Goal: Task Accomplishment & Management: Use online tool/utility

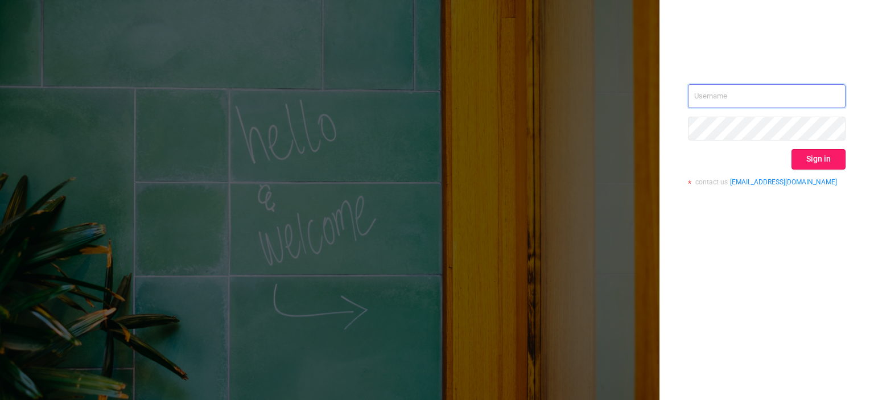
type input "tosh@buzzoola.com"
click at [810, 147] on div "tosh@buzzoola.com Sign in contact us info@protected.media" at bounding box center [767, 139] width 158 height 110
click at [798, 153] on button "Sign in" at bounding box center [818, 159] width 54 height 20
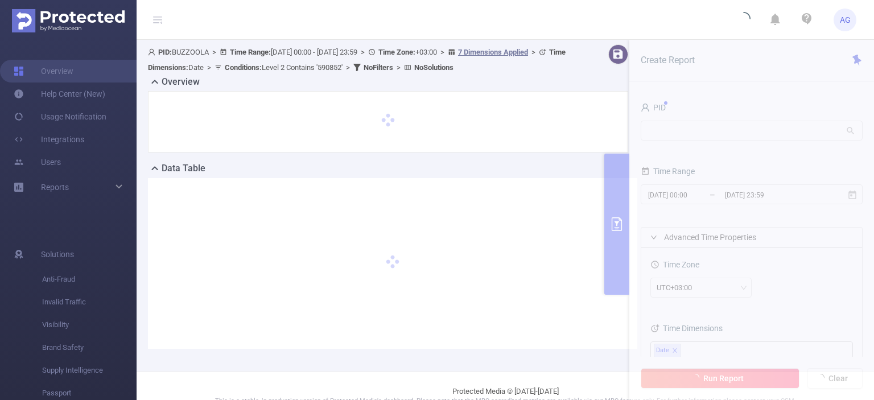
click at [729, 195] on section "PID: BUZZOOLA > Time Range: [DATE] 00:00 - [DATE] 23:59 > Time Zone: +03:00 > 7…" at bounding box center [504, 206] width 737 height 332
click at [726, 199] on section "PID: BUZZOOLA > Time Range: [DATE] 00:00 - [DATE] 23:59 > Time Zone: +03:00 > 7…" at bounding box center [504, 206] width 737 height 332
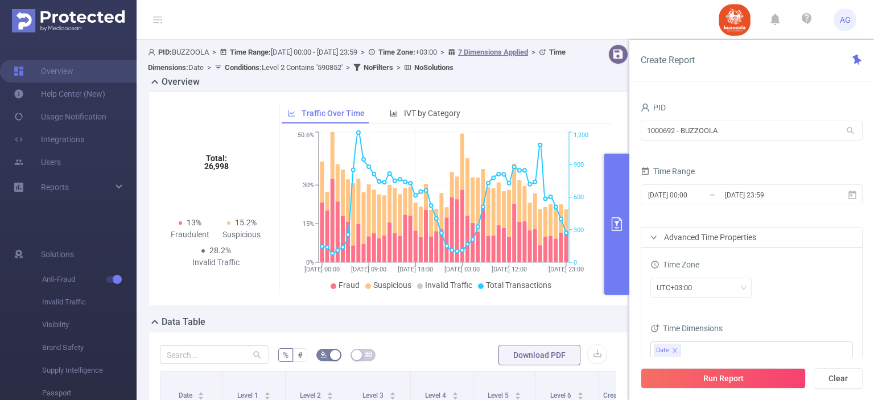
click at [744, 200] on input "[DATE] 23:59" at bounding box center [769, 194] width 92 height 15
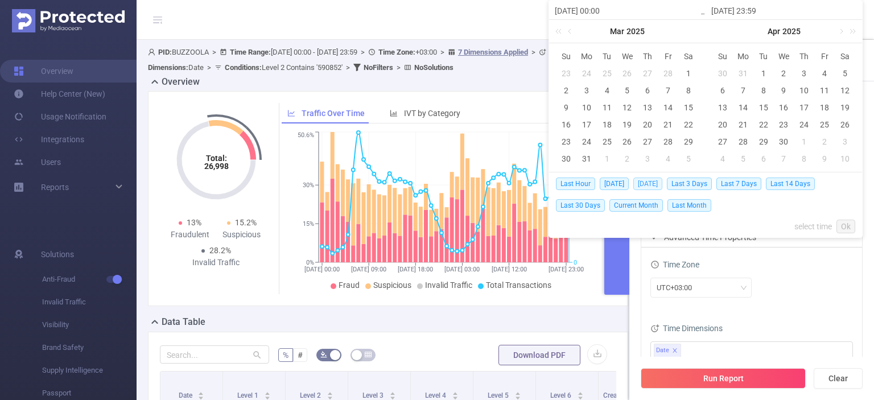
click at [641, 185] on span "[DATE]" at bounding box center [647, 183] width 29 height 13
type input "[DATE] 00:00"
type input "[DATE] 23:59"
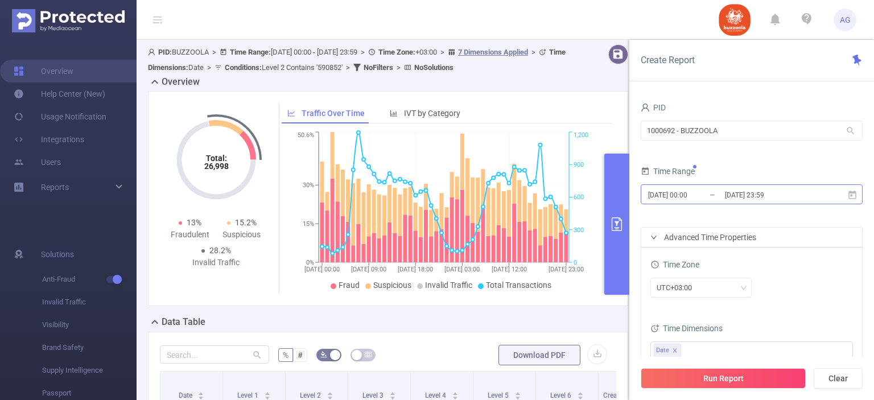
click at [708, 191] on input "[DATE] 00:00" at bounding box center [693, 194] width 92 height 15
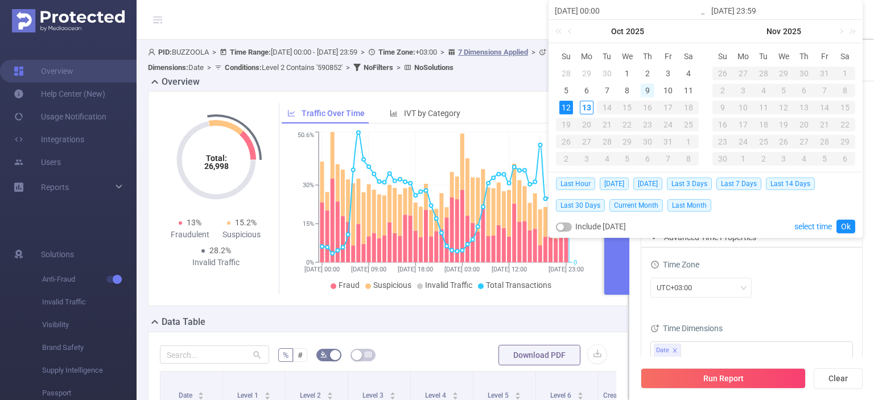
click at [650, 86] on div "9" at bounding box center [647, 91] width 14 height 14
click at [567, 109] on div "12" at bounding box center [566, 108] width 14 height 14
type input "[DATE] 00:00"
click at [837, 220] on link "Ok" at bounding box center [845, 227] width 19 height 14
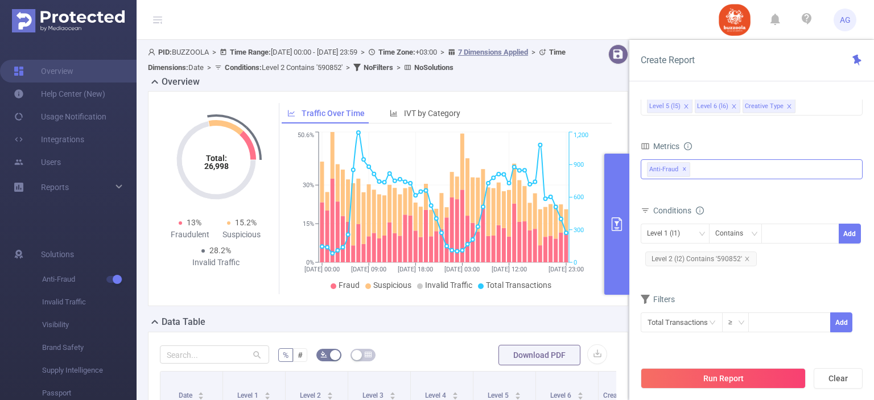
click at [685, 170] on span "✕" at bounding box center [684, 170] width 5 height 14
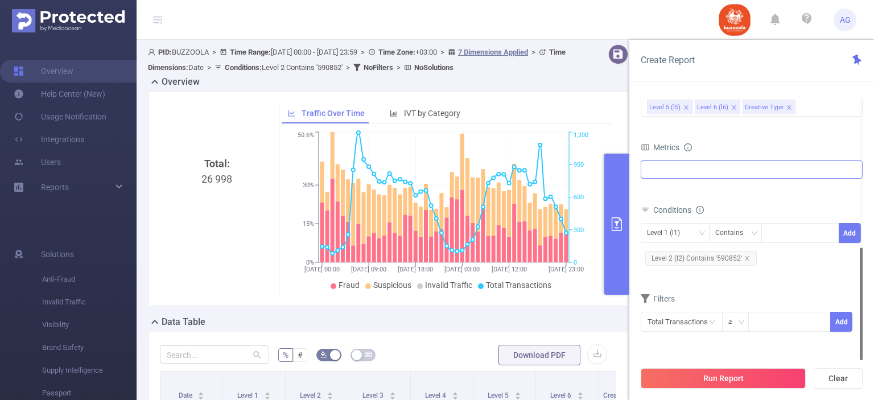
click at [687, 169] on div at bounding box center [751, 169] width 222 height 18
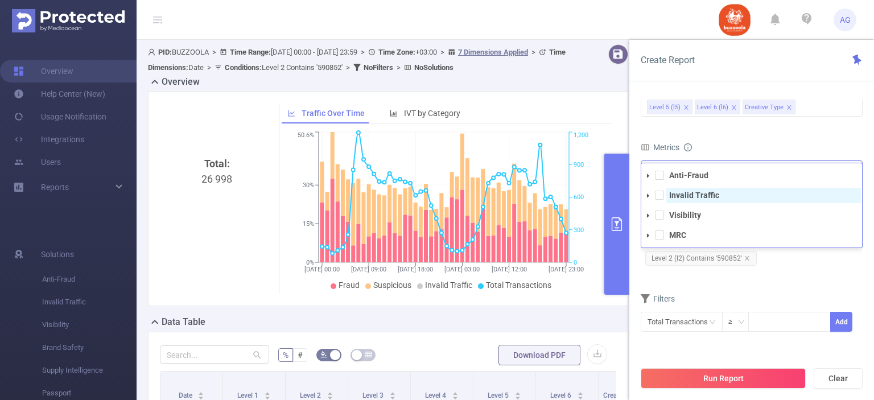
click at [669, 193] on strong "Invalid Traffic" at bounding box center [694, 195] width 50 height 9
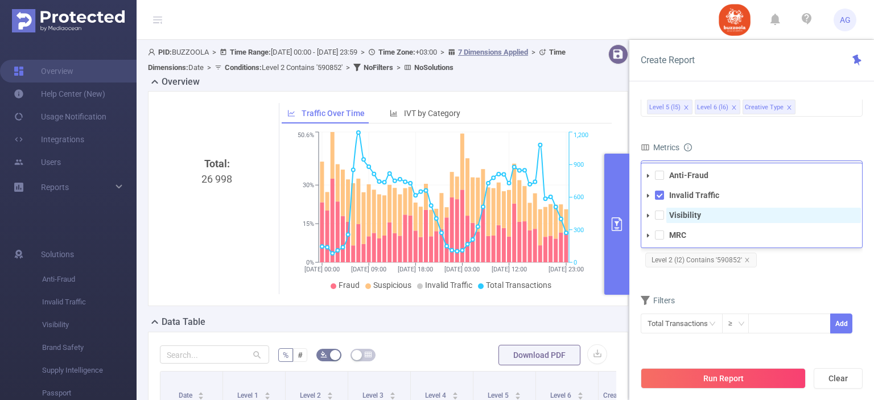
click at [667, 217] on span "Visibility" at bounding box center [763, 215] width 195 height 15
click at [796, 284] on form "Dimensions Level 1 (l1) Level 2 (l2) Level 3 (l3) Level 4 (l4) Level 5 (l5) Lev…" at bounding box center [751, 203] width 222 height 289
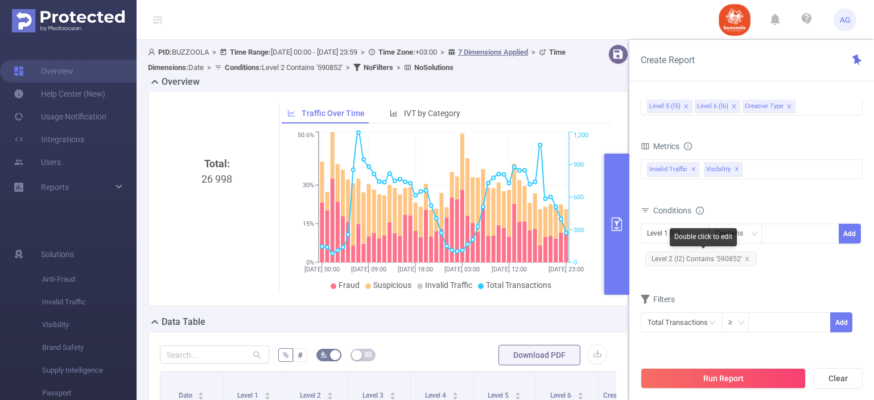
click at [723, 259] on span "Level 2 (l2) Contains '590852'" at bounding box center [700, 258] width 111 height 15
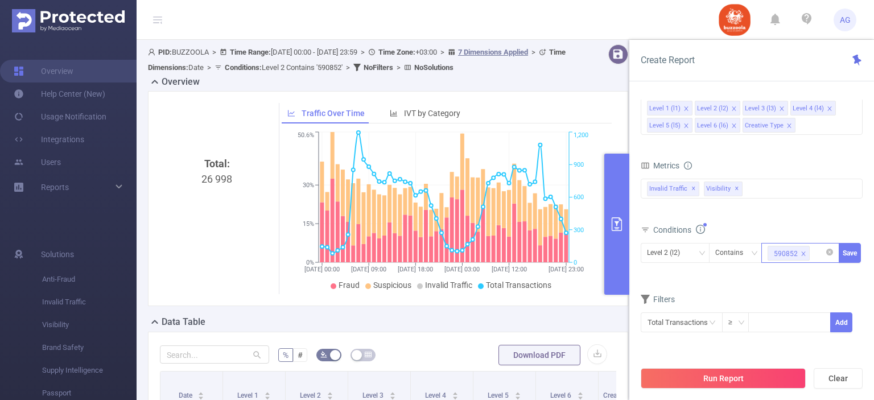
click at [801, 254] on icon "icon: close" at bounding box center [803, 253] width 4 height 4
click at [792, 256] on div "590852" at bounding box center [799, 252] width 65 height 19
paste input "583324"
type input "583324"
click at [799, 276] on li "583324" at bounding box center [800, 275] width 78 height 18
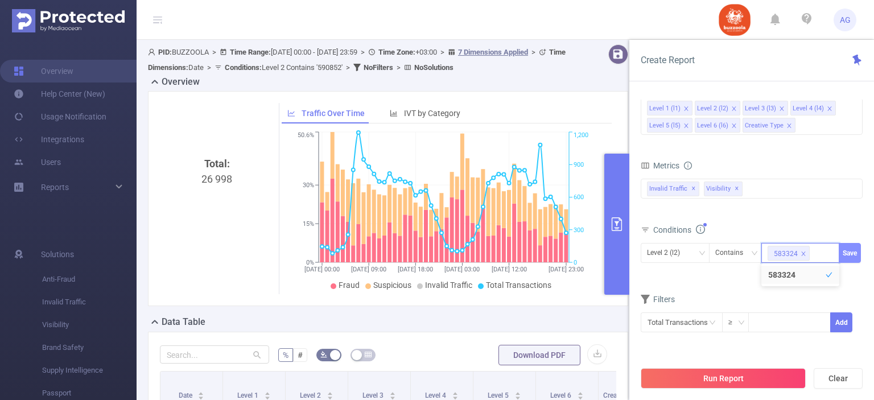
click at [841, 250] on button "Save" at bounding box center [849, 253] width 22 height 20
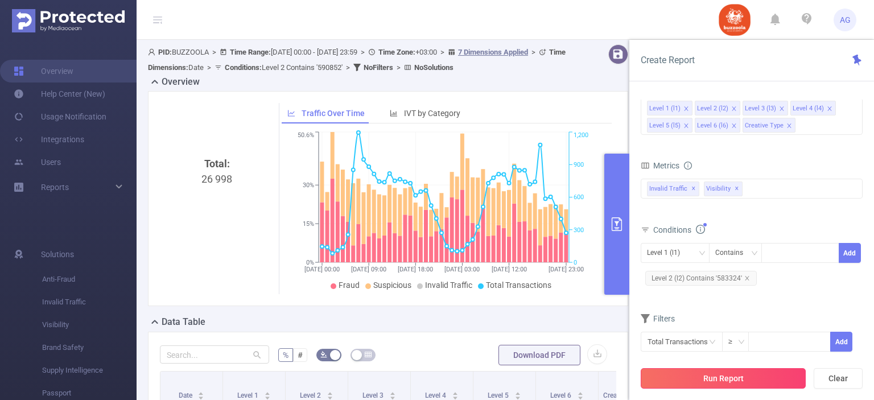
click at [746, 380] on button "Run Report" at bounding box center [722, 378] width 165 height 20
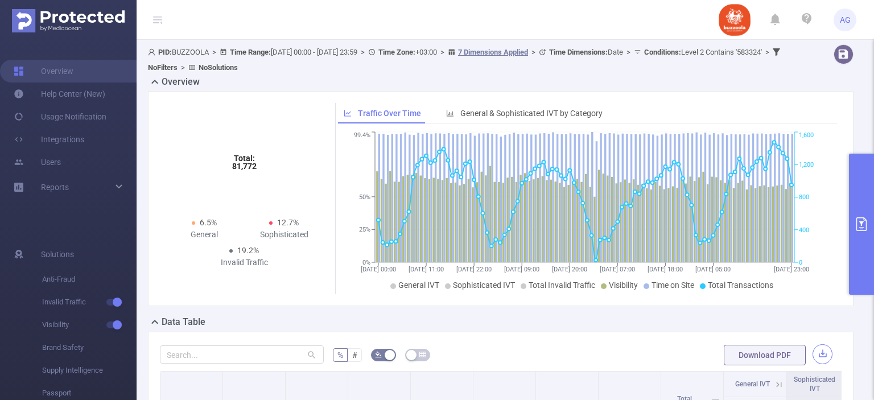
click at [812, 354] on button "button" at bounding box center [822, 354] width 20 height 20
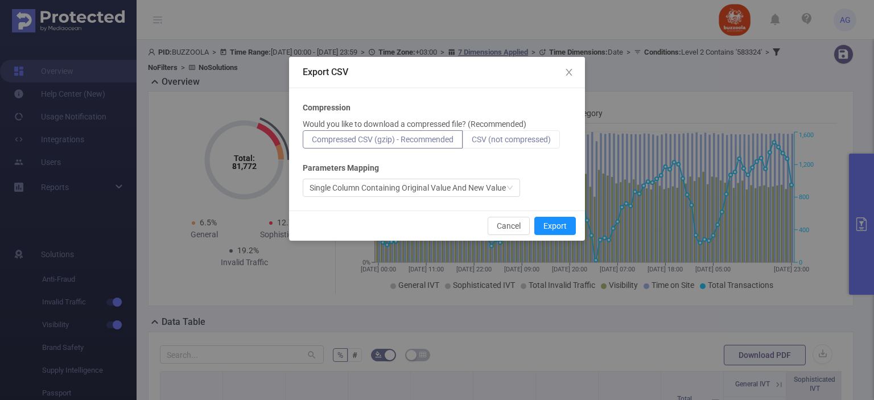
click at [516, 138] on span "CSV (not compressed)" at bounding box center [510, 139] width 79 height 9
click at [471, 142] on input "CSV (not compressed)" at bounding box center [471, 142] width 0 height 0
click at [558, 226] on button "Export" at bounding box center [555, 226] width 42 height 18
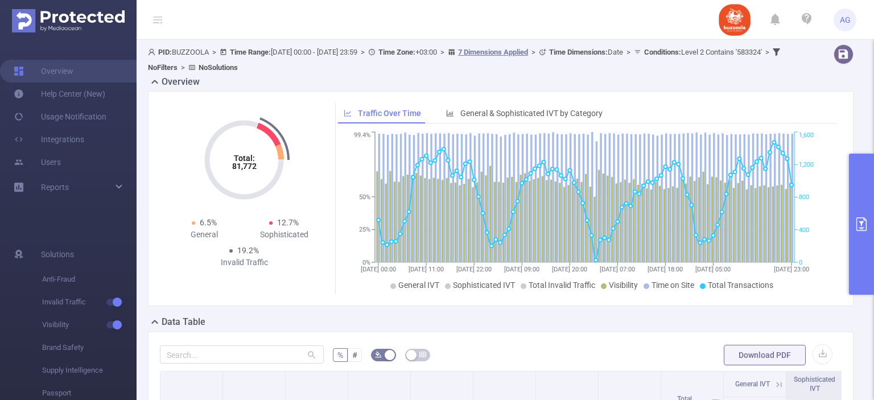
click at [850, 239] on button "primary" at bounding box center [861, 224] width 25 height 141
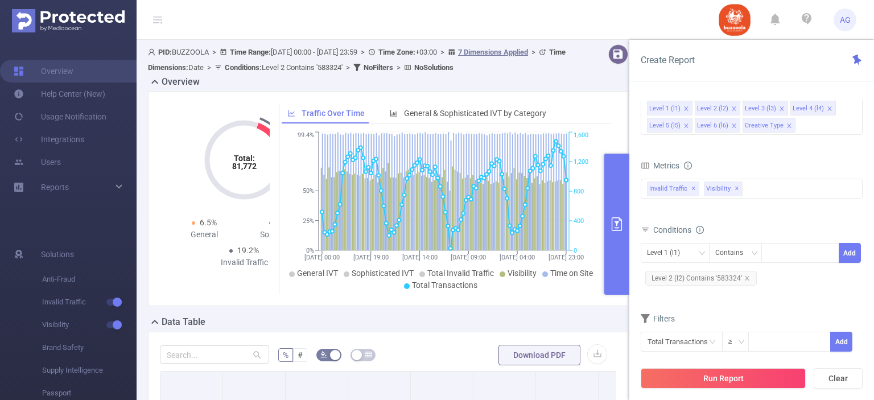
click at [858, 233] on div "Conditions" at bounding box center [751, 231] width 222 height 19
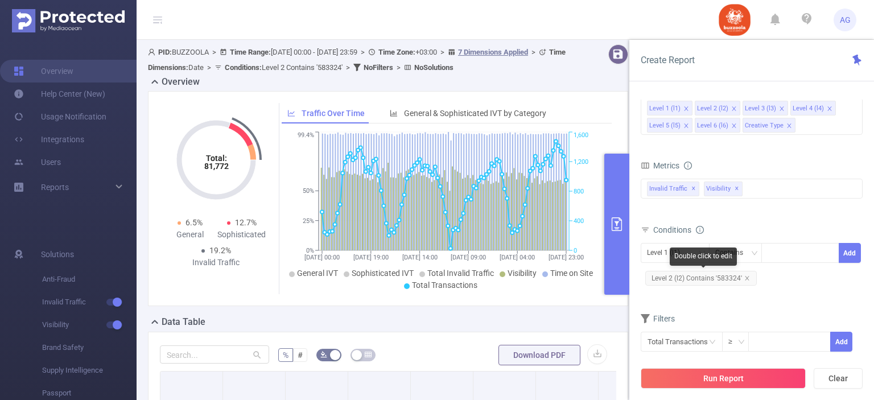
click at [719, 280] on span "Level 2 (l2) Contains '583324'" at bounding box center [700, 278] width 111 height 15
click at [716, 280] on span "Level 2 (l2) Contains '583324'" at bounding box center [700, 278] width 111 height 15
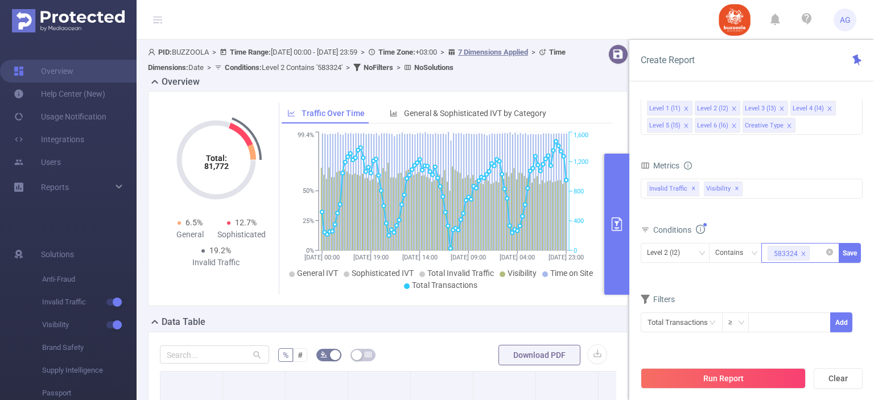
click at [802, 251] on icon "icon: close" at bounding box center [803, 254] width 6 height 6
click at [799, 251] on div "583324" at bounding box center [799, 252] width 65 height 19
paste input "590852"
type input "590852"
click at [802, 275] on li "590852" at bounding box center [800, 275] width 78 height 18
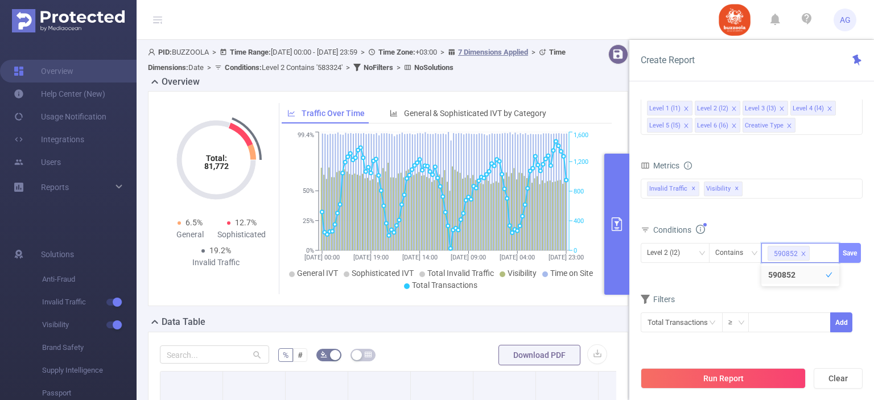
click at [850, 251] on button "Save" at bounding box center [849, 253] width 22 height 20
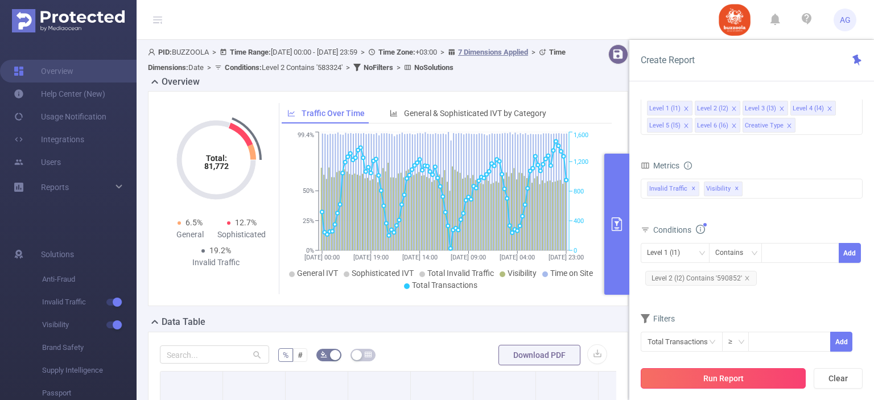
click at [733, 374] on button "Run Report" at bounding box center [722, 378] width 165 height 20
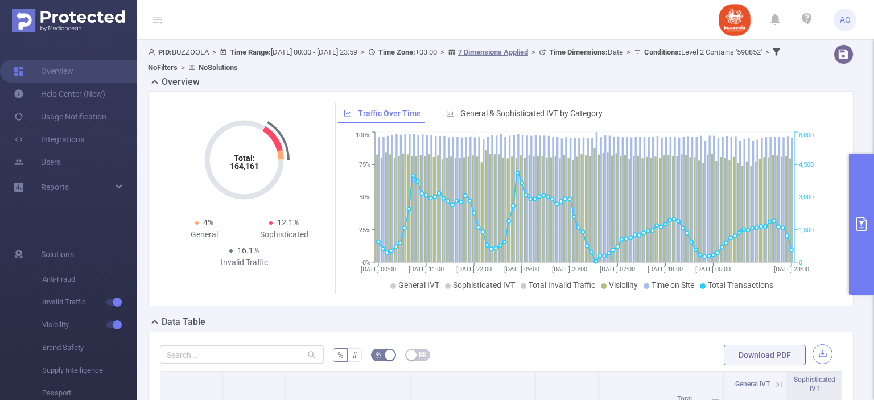
click at [812, 350] on button "button" at bounding box center [822, 354] width 20 height 20
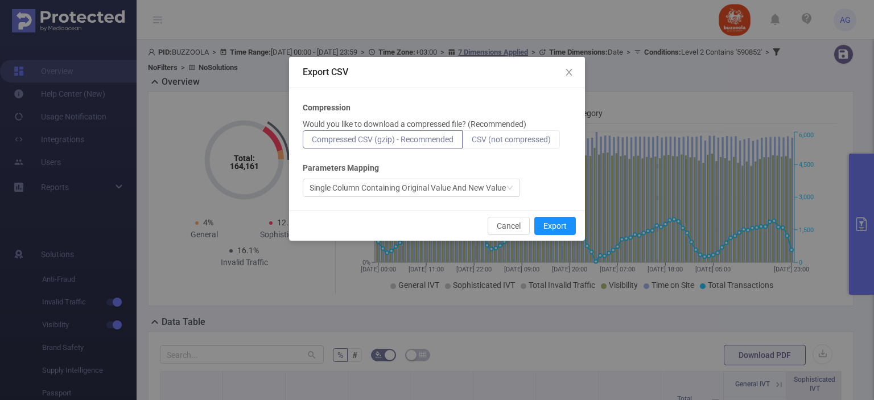
click at [551, 138] on span "CSV (not compressed)" at bounding box center [510, 139] width 79 height 9
click at [471, 142] on input "CSV (not compressed)" at bounding box center [471, 142] width 0 height 0
click at [549, 227] on button "Export" at bounding box center [555, 226] width 42 height 18
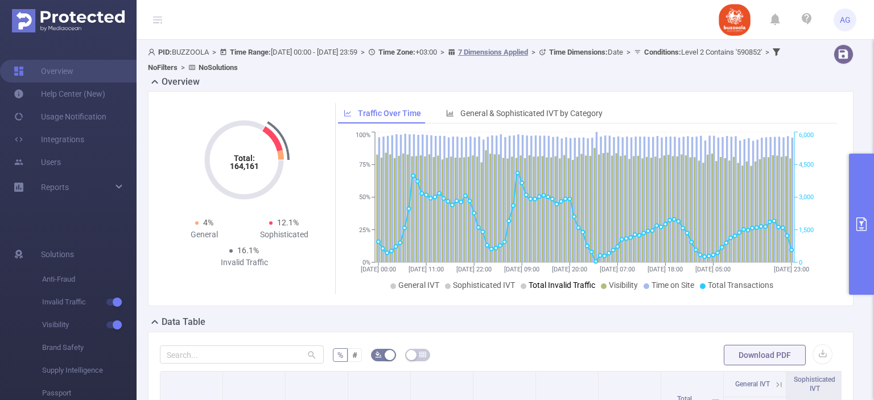
click at [574, 322] on div "Data Table" at bounding box center [505, 323] width 714 height 16
